Goal: Information Seeking & Learning: Learn about a topic

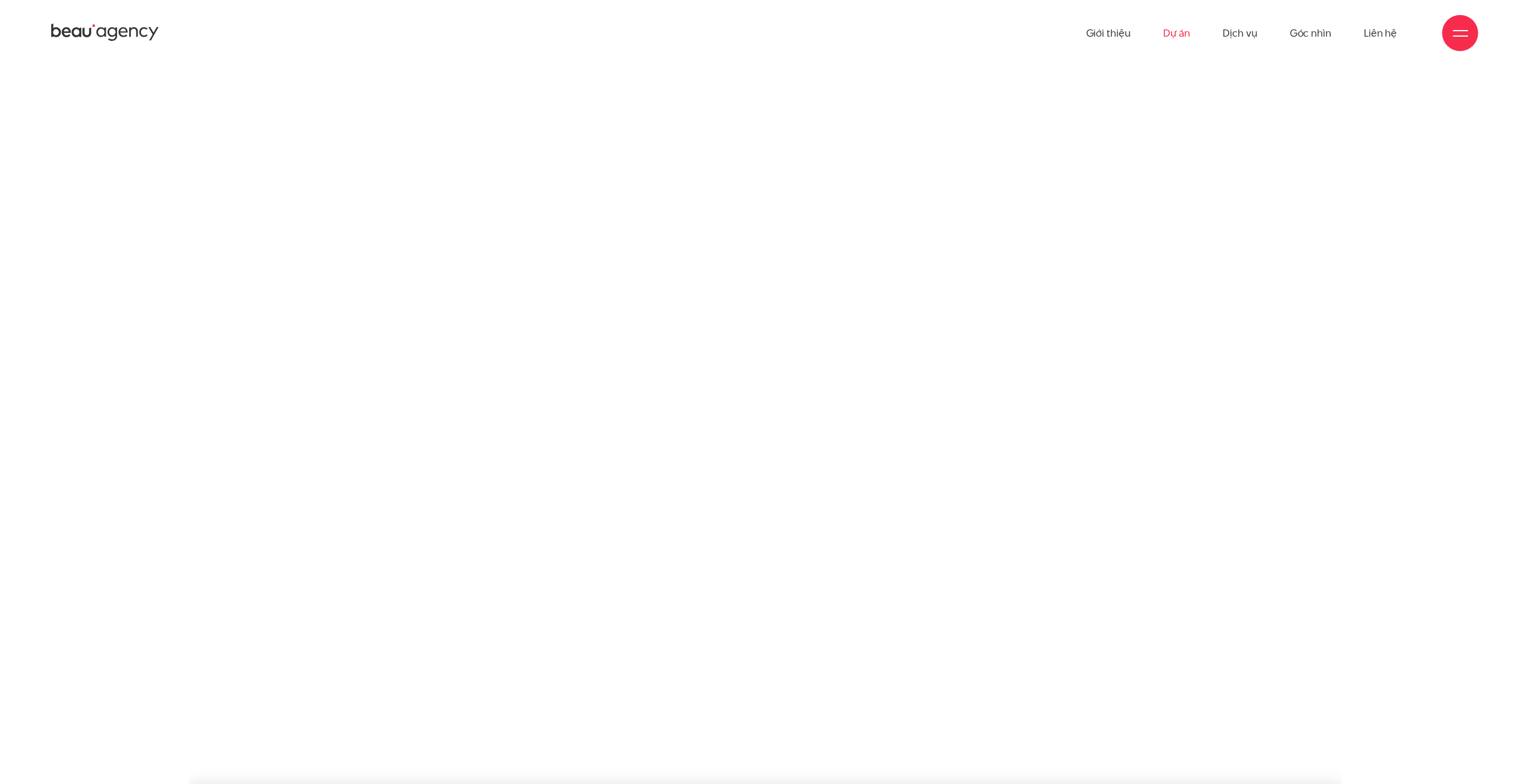
click at [1170, 35] on link "Dự án" at bounding box center [1176, 33] width 28 height 66
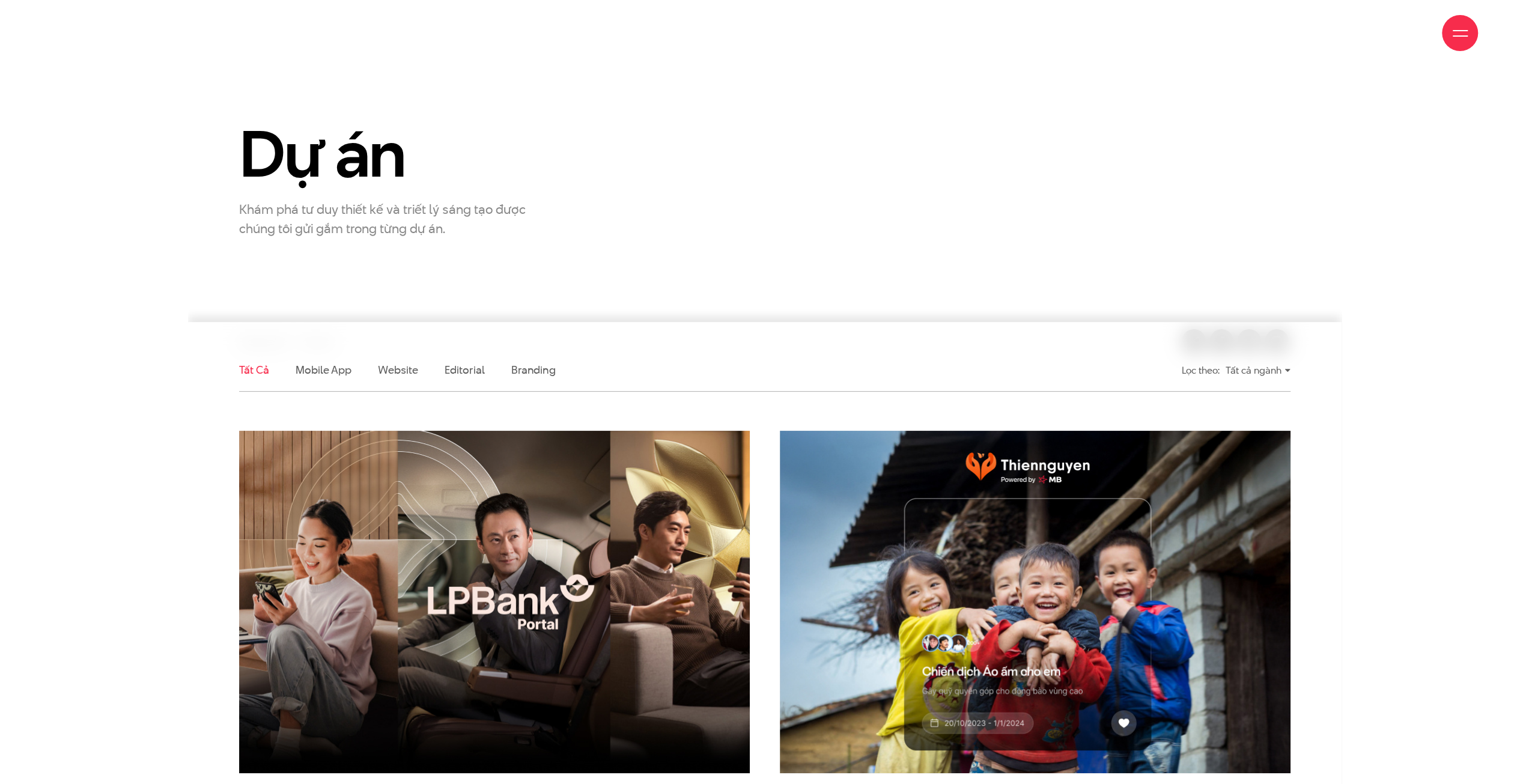
scroll to position [301, 0]
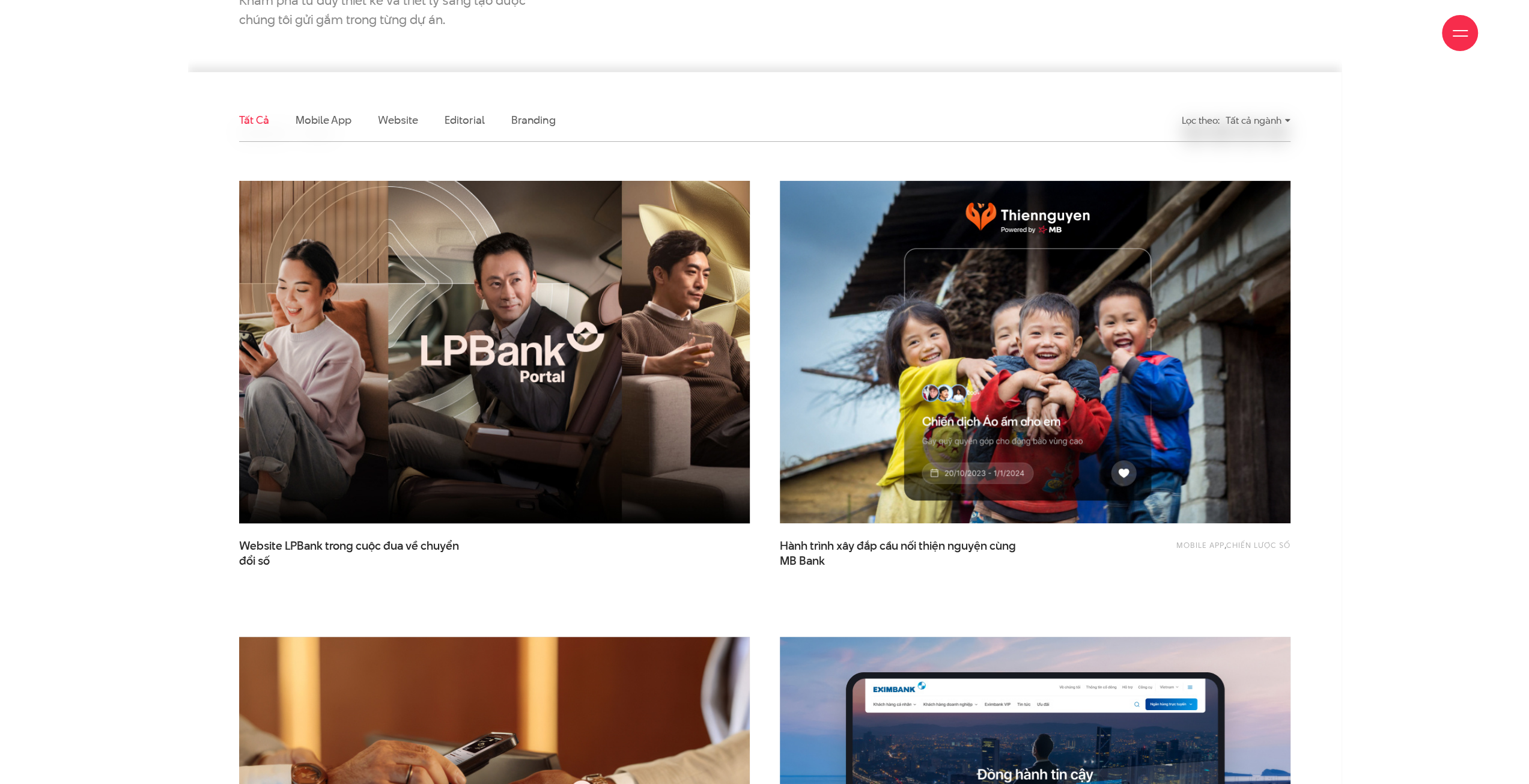
click at [491, 285] on img at bounding box center [494, 351] width 562 height 376
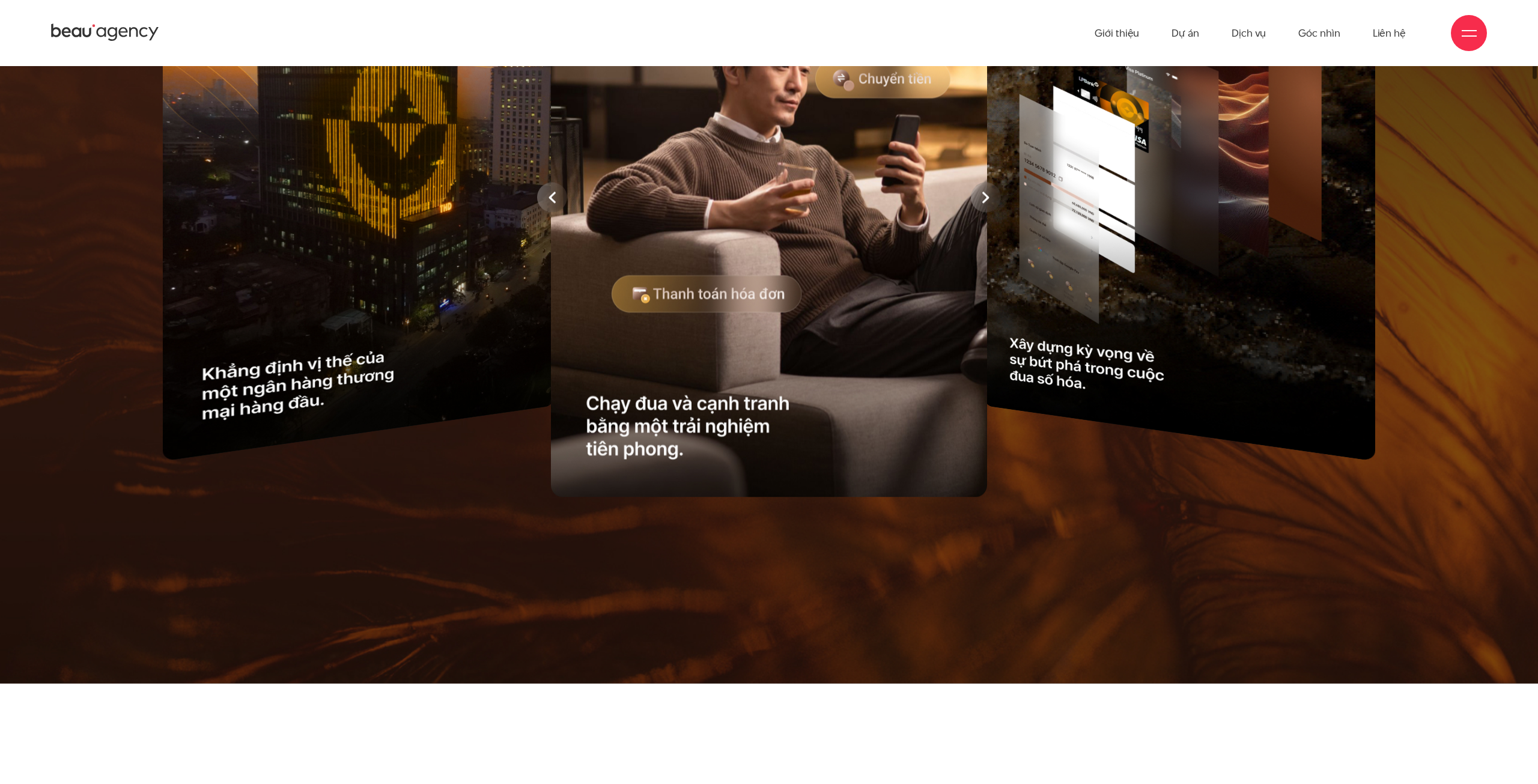
drag, startPoint x: 902, startPoint y: 252, endPoint x: 803, endPoint y: 265, distance: 99.8
click at [836, 263] on div at bounding box center [769, 197] width 1344 height 611
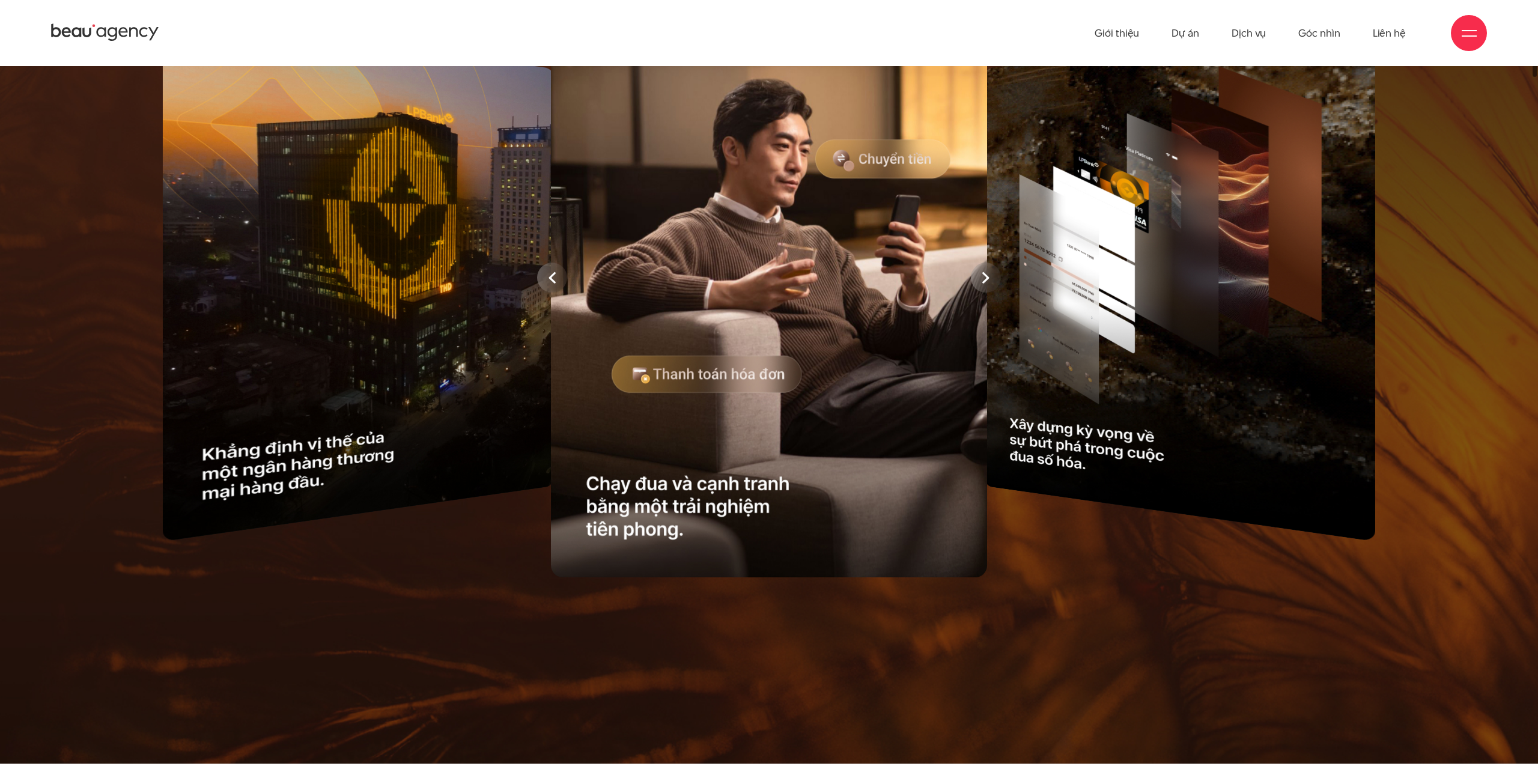
click at [1070, 270] on div at bounding box center [769, 278] width 1344 height 611
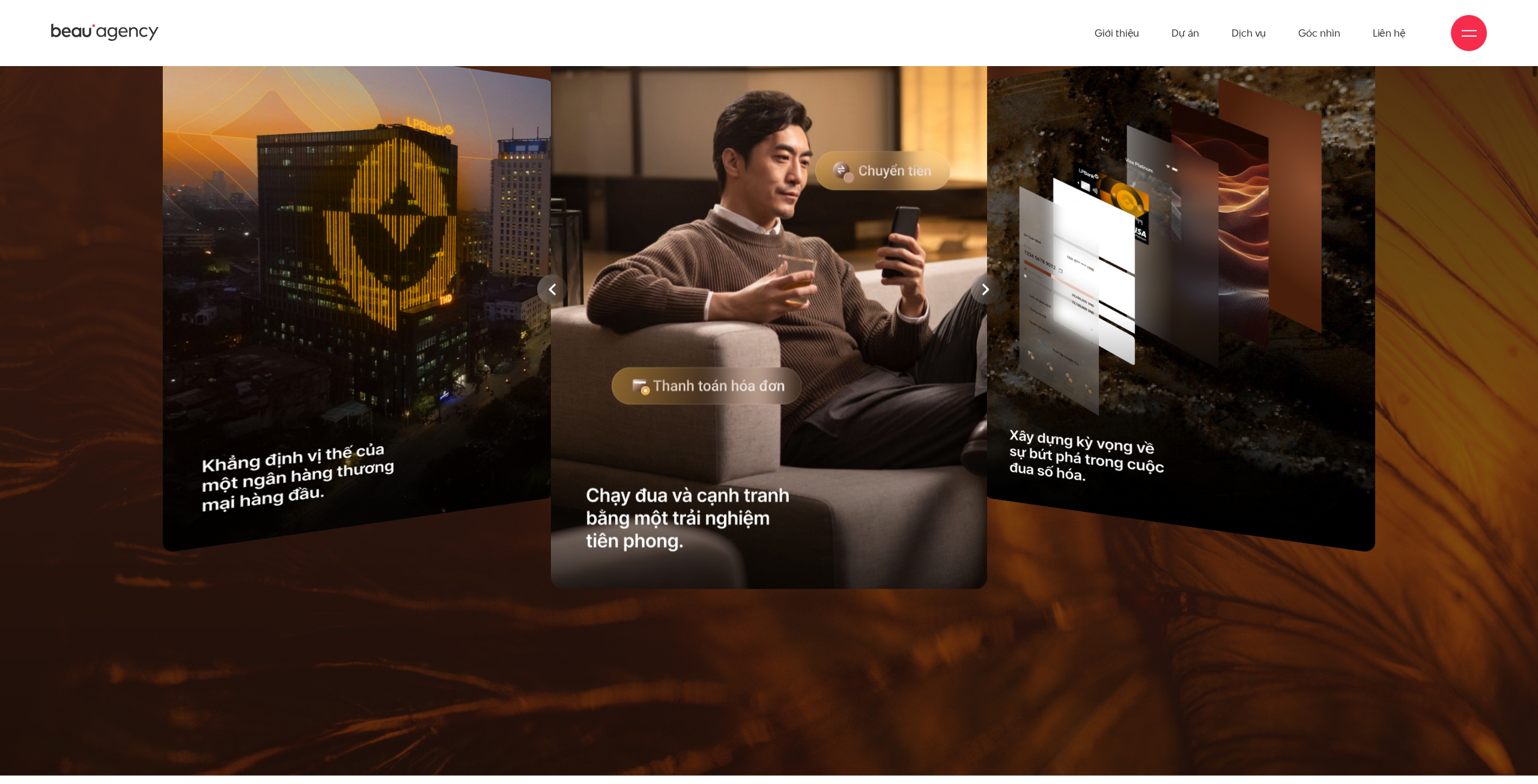
click at [994, 280] on div at bounding box center [985, 289] width 30 height 30
